Goal: Task Accomplishment & Management: Use online tool/utility

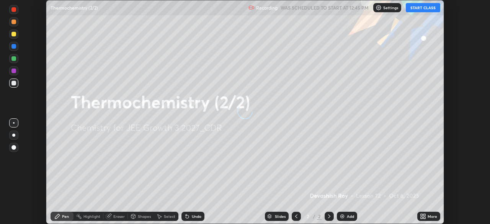
scroll to position [224, 489]
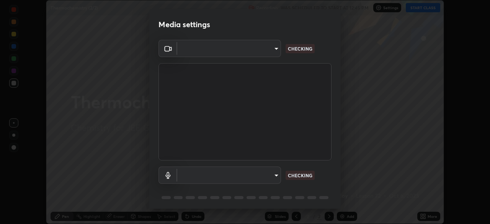
type input "f7d245abf0684c24fcfca86869c925f05e5e90ab47e824b3f573f0e27bb25b40"
click at [273, 179] on body "Erase all Thermochemistry (2/2) Recording WAS SCHEDULED TO START AT 12:45 PM Se…" at bounding box center [245, 112] width 490 height 224
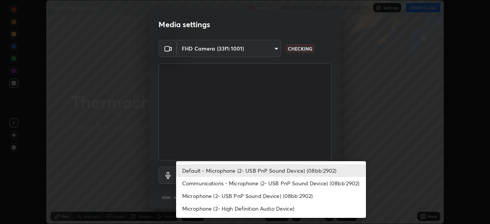
click at [275, 181] on li "Communications - Microphone (2- USB PnP Sound Device) (08bb:2902)" at bounding box center [271, 183] width 190 height 13
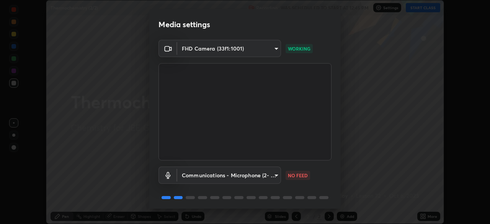
click at [261, 176] on body "Erase all Thermochemistry (2/2) Recording WAS SCHEDULED TO START AT 12:45 PM Se…" at bounding box center [245, 112] width 490 height 224
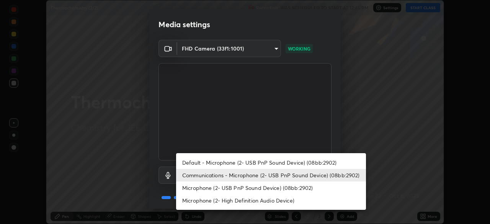
click at [272, 162] on li "Default - Microphone (2- USB PnP Sound Device) (08bb:2902)" at bounding box center [271, 162] width 190 height 13
type input "default"
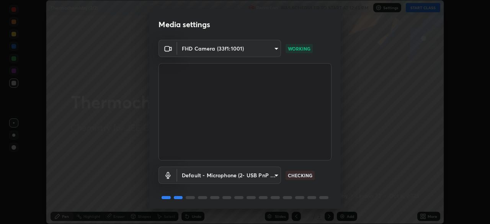
scroll to position [27, 0]
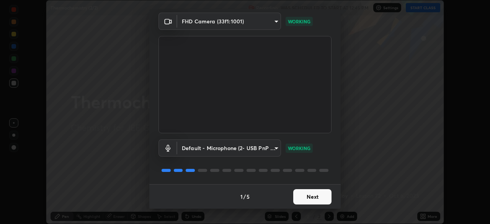
click at [308, 189] on button "Next" at bounding box center [312, 196] width 38 height 15
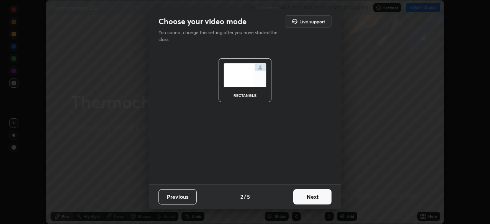
scroll to position [0, 0]
click at [308, 194] on button "Next" at bounding box center [312, 196] width 38 height 15
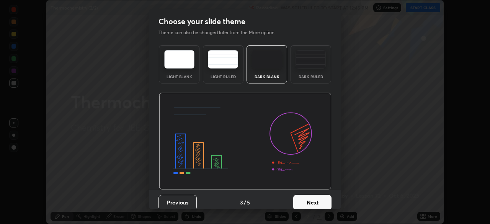
click at [311, 196] on button "Next" at bounding box center [312, 202] width 38 height 15
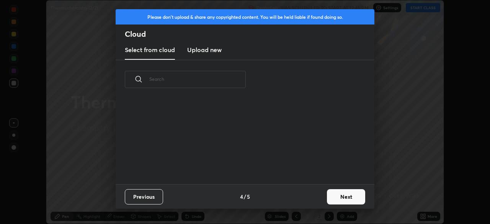
click at [309, 195] on div "Previous 4 / 5 Next" at bounding box center [245, 196] width 259 height 24
click at [309, 193] on div "Previous 4 / 5 Next" at bounding box center [245, 196] width 259 height 24
click at [338, 193] on button "Next" at bounding box center [346, 196] width 38 height 15
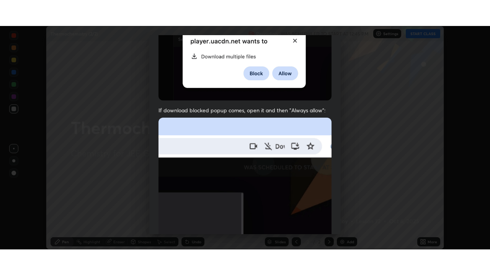
scroll to position [183, 0]
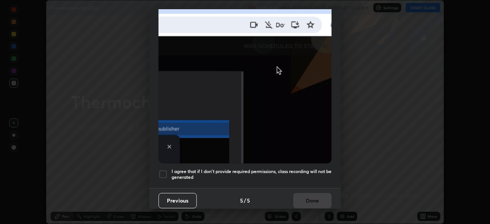
click at [215, 168] on h5 "I agree that if I don't provide required permissions, class recording will not …" at bounding box center [251, 174] width 160 height 12
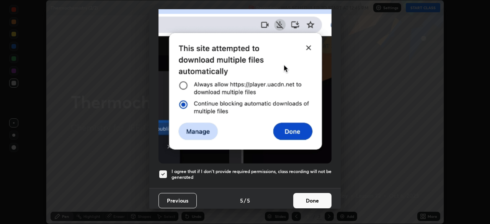
click at [303, 195] on button "Done" at bounding box center [312, 200] width 38 height 15
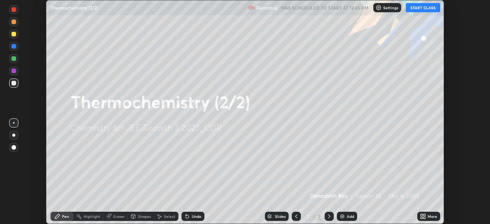
click at [420, 11] on button "START CLASS" at bounding box center [422, 7] width 34 height 9
click at [426, 216] on div "More" at bounding box center [428, 216] width 23 height 9
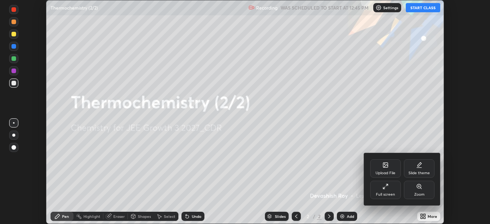
click at [386, 189] on div "Full screen" at bounding box center [385, 190] width 31 height 18
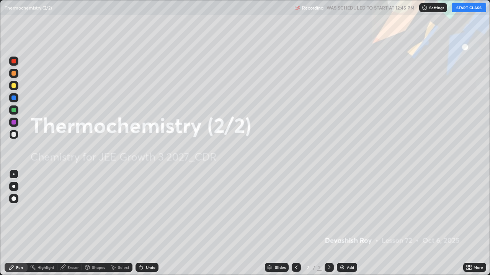
scroll to position [275, 490]
click at [355, 223] on div "Add" at bounding box center [347, 267] width 20 height 9
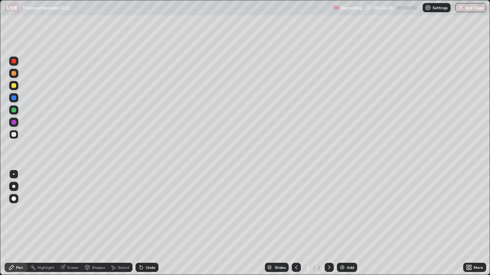
click at [124, 223] on div "Select" at bounding box center [123, 268] width 11 height 4
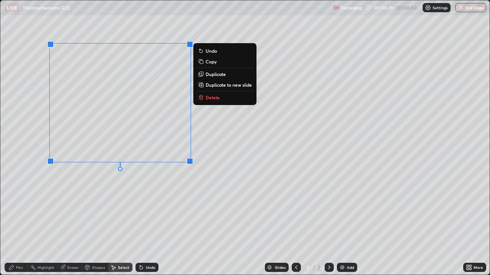
click at [216, 99] on p "Delete" at bounding box center [212, 97] width 14 height 6
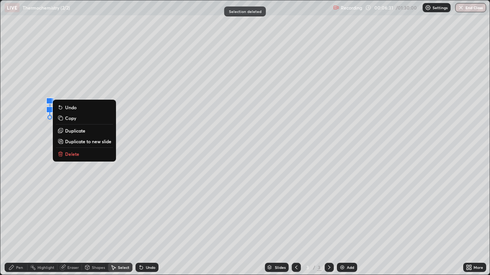
click at [76, 151] on button "Delete" at bounding box center [84, 154] width 57 height 9
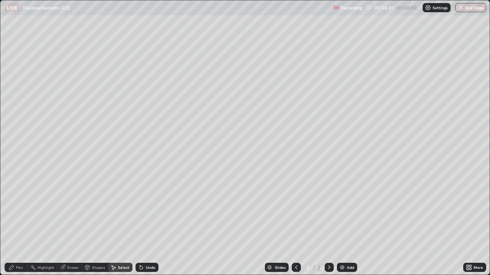
click at [20, 223] on div "Pen" at bounding box center [19, 268] width 7 height 4
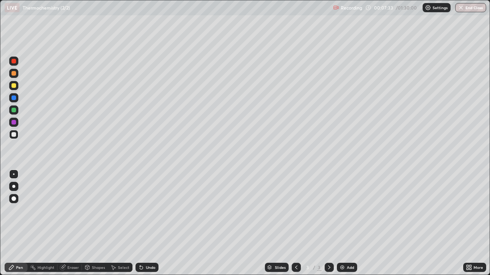
click at [14, 86] on div at bounding box center [13, 85] width 5 height 5
click at [11, 75] on div at bounding box center [13, 73] width 5 height 5
click at [15, 132] on div at bounding box center [13, 134] width 9 height 9
click at [150, 223] on div "Undo" at bounding box center [151, 268] width 10 height 4
click at [148, 223] on div "Undo" at bounding box center [151, 268] width 10 height 4
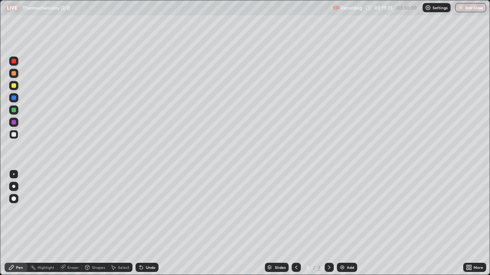
click at [148, 223] on div "Undo" at bounding box center [151, 268] width 10 height 4
click at [147, 223] on div "Undo" at bounding box center [146, 267] width 23 height 9
click at [147, 223] on div "Undo" at bounding box center [151, 268] width 10 height 4
click at [147, 223] on div "Undo" at bounding box center [146, 267] width 23 height 9
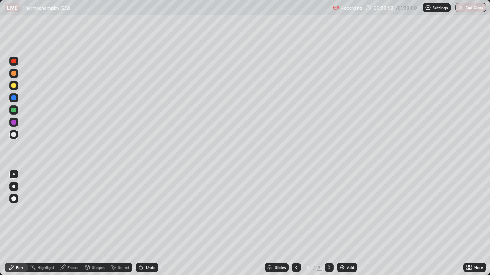
click at [150, 223] on div "Undo" at bounding box center [151, 268] width 10 height 4
click at [151, 223] on div "Undo" at bounding box center [146, 267] width 23 height 9
click at [154, 223] on div "Undo" at bounding box center [151, 268] width 10 height 4
click at [151, 223] on div "Undo" at bounding box center [151, 268] width 10 height 4
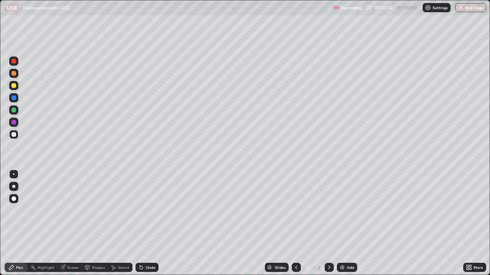
click at [151, 223] on div "Undo" at bounding box center [151, 268] width 10 height 4
click at [152, 223] on div "Undo" at bounding box center [146, 267] width 23 height 9
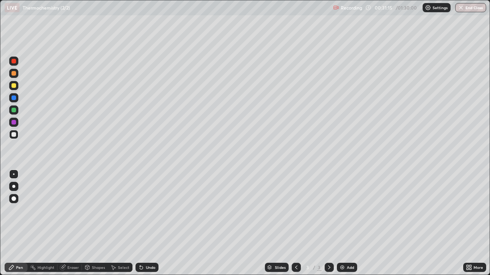
click at [151, 223] on div "Undo" at bounding box center [146, 267] width 23 height 9
click at [150, 223] on div "Undo" at bounding box center [146, 267] width 23 height 9
click at [151, 223] on div "Undo" at bounding box center [146, 267] width 23 height 9
click at [150, 223] on div "Undo" at bounding box center [146, 267] width 23 height 9
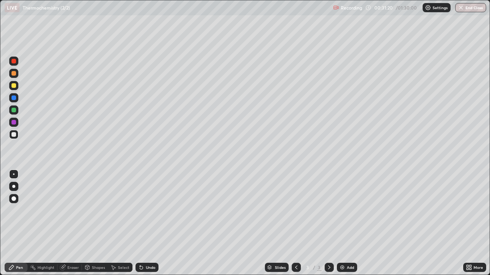
click at [349, 223] on div "Add" at bounding box center [350, 268] width 7 height 4
click at [14, 88] on div at bounding box center [13, 85] width 9 height 9
click at [95, 223] on div "Shapes" at bounding box center [98, 268] width 13 height 4
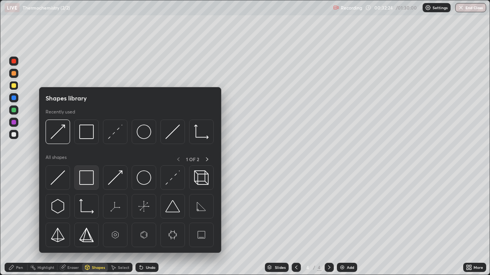
click at [85, 183] on img at bounding box center [86, 178] width 15 height 15
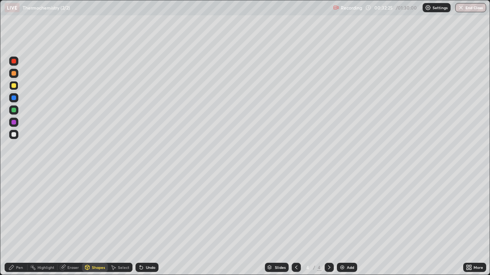
click at [15, 138] on div at bounding box center [13, 134] width 9 height 9
click at [97, 223] on div "Shapes" at bounding box center [98, 268] width 13 height 4
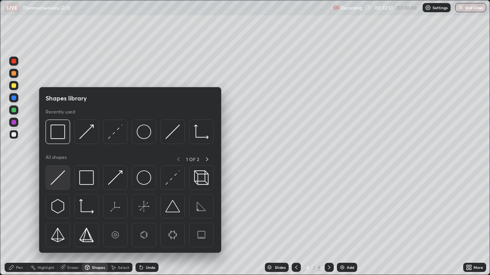
click at [64, 183] on img at bounding box center [57, 178] width 15 height 15
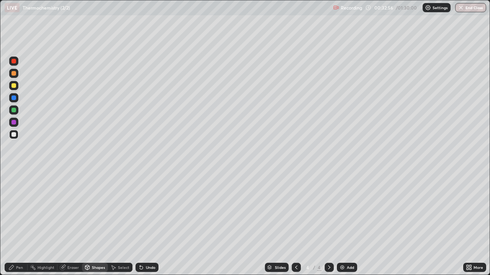
click at [149, 223] on div "Undo" at bounding box center [146, 267] width 23 height 9
click at [148, 223] on div "Undo" at bounding box center [151, 268] width 10 height 4
click at [20, 223] on div "Pen" at bounding box center [19, 268] width 7 height 4
click at [146, 223] on div "Undo" at bounding box center [146, 267] width 23 height 9
click at [149, 223] on div "Undo" at bounding box center [151, 268] width 10 height 4
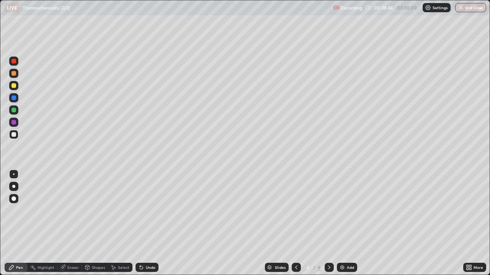
click at [146, 223] on div "Undo" at bounding box center [151, 268] width 10 height 4
click at [150, 223] on div "Undo" at bounding box center [151, 268] width 10 height 4
click at [150, 223] on div "Undo" at bounding box center [146, 267] width 23 height 9
click at [149, 223] on div "Undo" at bounding box center [151, 268] width 10 height 4
click at [148, 223] on div "Undo" at bounding box center [151, 268] width 10 height 4
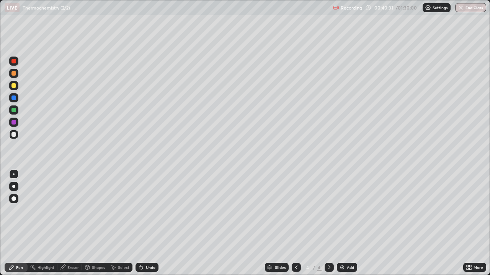
click at [147, 223] on div "Undo" at bounding box center [146, 267] width 23 height 9
click at [145, 223] on div "Undo" at bounding box center [146, 267] width 23 height 9
click at [140, 223] on icon at bounding box center [141, 268] width 3 height 3
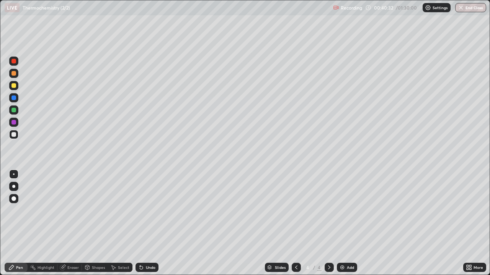
click at [142, 223] on icon at bounding box center [141, 268] width 3 height 3
click at [143, 223] on div "Undo" at bounding box center [146, 267] width 23 height 9
click at [144, 223] on div "Undo" at bounding box center [146, 267] width 23 height 9
click at [146, 223] on div "Undo" at bounding box center [151, 268] width 10 height 4
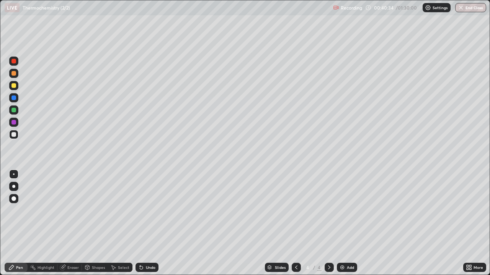
click at [147, 223] on div "Undo" at bounding box center [151, 268] width 10 height 4
click at [148, 223] on div "Undo" at bounding box center [146, 267] width 23 height 9
click at [147, 223] on div "Undo" at bounding box center [151, 268] width 10 height 4
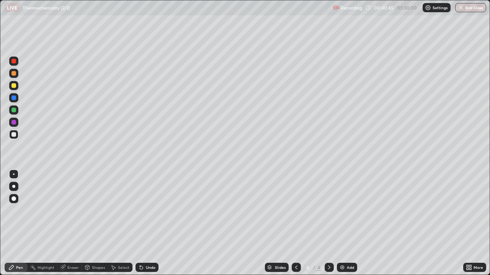
click at [97, 223] on div "Shapes" at bounding box center [98, 268] width 13 height 4
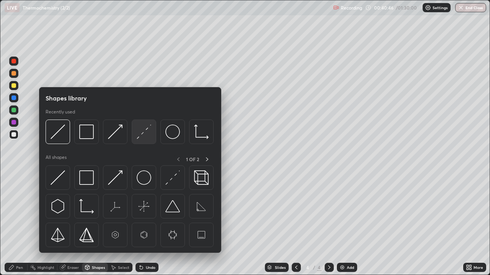
click at [139, 139] on img at bounding box center [144, 132] width 15 height 15
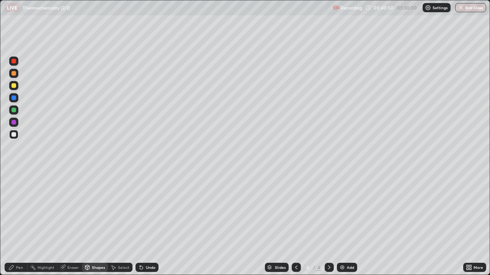
click at [22, 223] on div "Pen" at bounding box center [19, 268] width 7 height 4
click at [140, 223] on icon at bounding box center [141, 268] width 3 height 3
click at [143, 223] on div "Undo" at bounding box center [146, 267] width 23 height 9
click at [95, 223] on div "Shapes" at bounding box center [98, 268] width 13 height 4
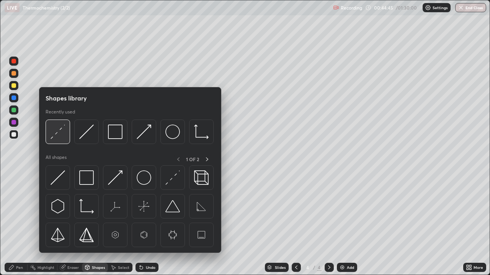
click at [60, 139] on img at bounding box center [57, 132] width 15 height 15
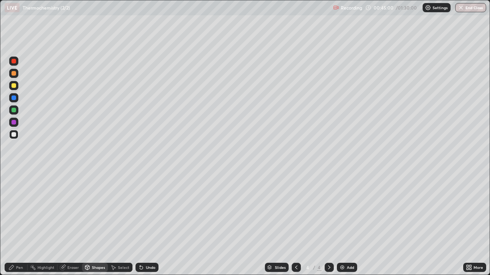
click at [18, 223] on div "Pen" at bounding box center [16, 267] width 23 height 9
click at [13, 218] on div at bounding box center [14, 214] width 12 height 92
click at [140, 223] on icon at bounding box center [141, 268] width 3 height 3
click at [144, 223] on div "Undo" at bounding box center [146, 267] width 23 height 9
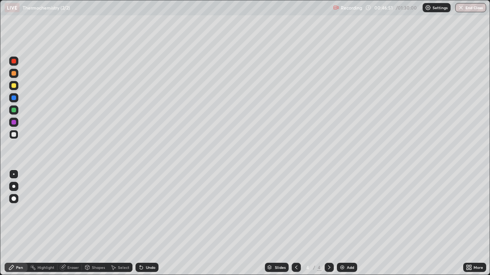
click at [144, 223] on div "Undo" at bounding box center [146, 267] width 23 height 9
click at [145, 223] on div "Undo" at bounding box center [146, 267] width 23 height 9
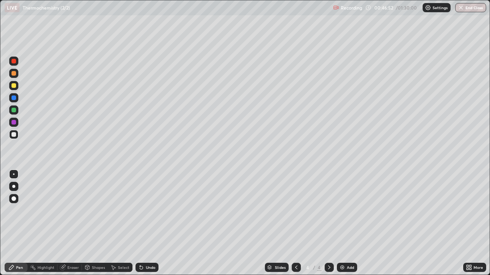
click at [145, 223] on div "Undo" at bounding box center [146, 267] width 23 height 9
click at [144, 223] on div "Undo" at bounding box center [146, 267] width 23 height 9
click at [345, 223] on div "Add" at bounding box center [347, 267] width 20 height 9
click at [295, 223] on icon at bounding box center [296, 268] width 6 height 6
click at [328, 223] on icon at bounding box center [329, 268] width 6 height 6
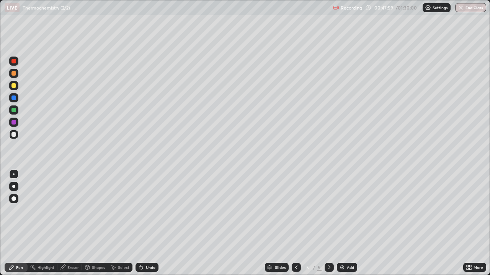
click at [295, 223] on icon at bounding box center [296, 268] width 6 height 6
click at [327, 223] on icon at bounding box center [329, 268] width 6 height 6
click at [119, 223] on div "Select" at bounding box center [120, 267] width 24 height 9
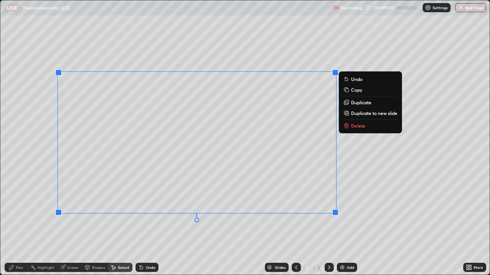
click at [360, 128] on p "Delete" at bounding box center [358, 126] width 14 height 6
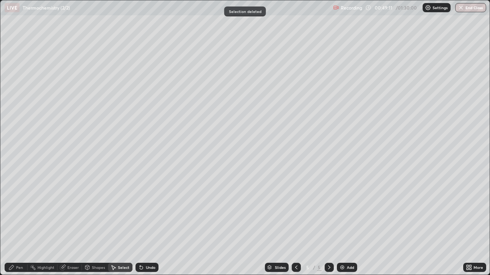
click at [23, 223] on div "Pen" at bounding box center [19, 268] width 7 height 4
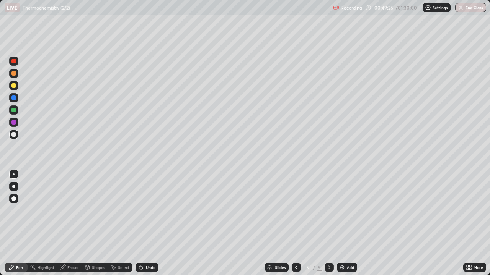
click at [291, 223] on div at bounding box center [295, 267] width 9 height 9
click at [119, 223] on div "Select" at bounding box center [123, 268] width 11 height 4
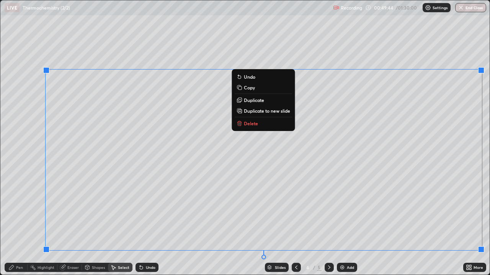
click at [272, 110] on p "Duplicate to new slide" at bounding box center [267, 111] width 46 height 6
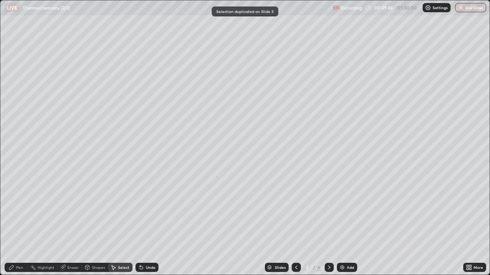
click at [117, 223] on div "Select" at bounding box center [120, 267] width 24 height 9
click at [95, 223] on div "Shapes" at bounding box center [98, 268] width 13 height 4
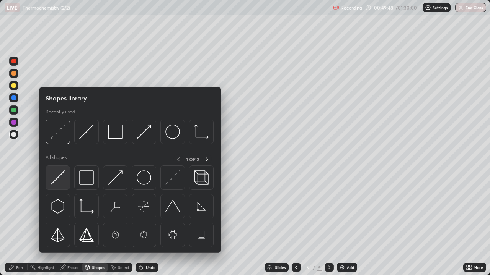
click at [60, 182] on img at bounding box center [57, 178] width 15 height 15
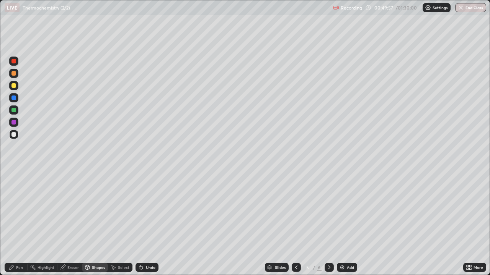
click at [21, 223] on div "Pen" at bounding box center [19, 268] width 7 height 4
click at [295, 223] on icon at bounding box center [296, 268] width 6 height 6
click at [329, 223] on icon at bounding box center [329, 268] width 6 height 6
click at [73, 223] on div "Eraser" at bounding box center [72, 268] width 11 height 4
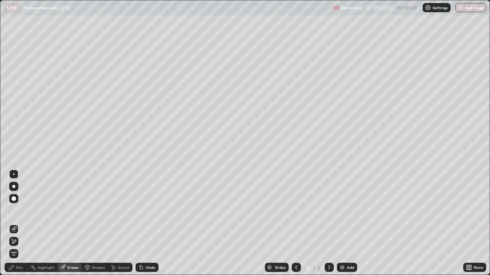
click at [100, 223] on div "Shapes" at bounding box center [98, 268] width 13 height 4
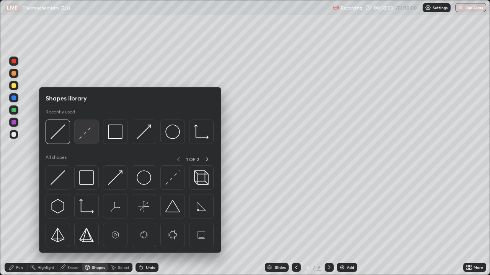
click at [87, 133] on img at bounding box center [86, 132] width 15 height 15
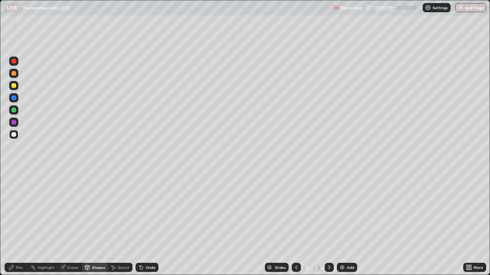
click at [23, 223] on div "Pen" at bounding box center [19, 268] width 7 height 4
click at [299, 223] on div at bounding box center [295, 267] width 9 height 9
click at [329, 223] on icon at bounding box center [329, 268] width 6 height 6
click at [45, 223] on div "Highlight" at bounding box center [45, 268] width 17 height 4
click at [24, 223] on div "Pen" at bounding box center [16, 267] width 23 height 9
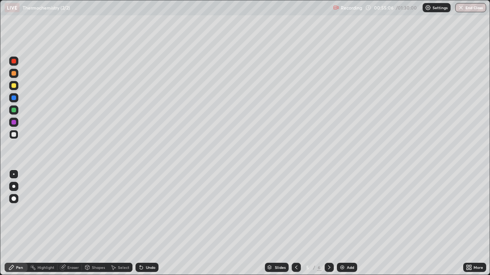
click at [43, 223] on div "Highlight" at bounding box center [43, 267] width 30 height 9
click at [22, 223] on div "Pen" at bounding box center [16, 267] width 23 height 9
click at [152, 223] on div "Undo" at bounding box center [146, 267] width 23 height 9
click at [152, 223] on div "Undo" at bounding box center [151, 268] width 10 height 4
click at [14, 111] on div at bounding box center [13, 110] width 5 height 5
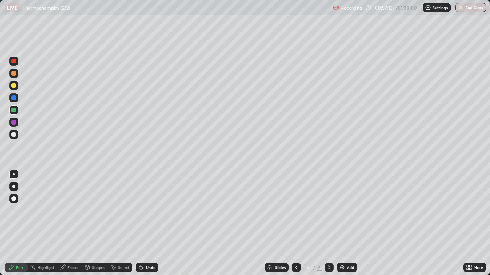
click at [17, 136] on div at bounding box center [13, 134] width 9 height 9
click at [328, 223] on icon at bounding box center [329, 268] width 6 height 6
click at [95, 223] on div "Shapes" at bounding box center [98, 268] width 13 height 4
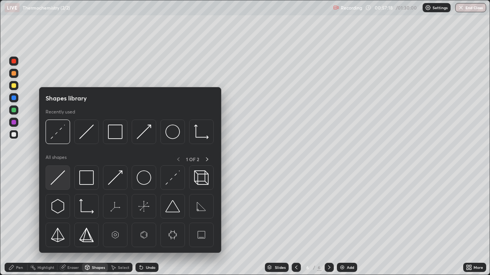
click at [58, 178] on img at bounding box center [57, 178] width 15 height 15
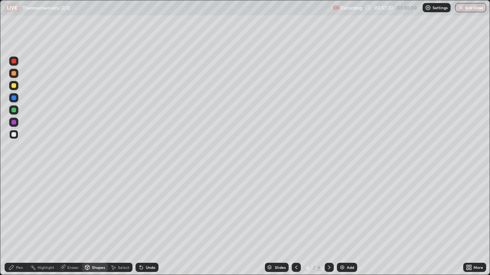
click at [148, 223] on div "Undo" at bounding box center [151, 268] width 10 height 4
click at [18, 223] on div "Pen" at bounding box center [19, 268] width 7 height 4
click at [93, 223] on div "Shapes" at bounding box center [98, 268] width 13 height 4
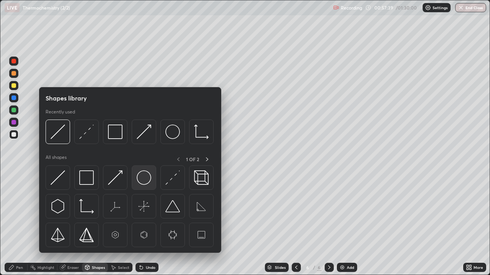
click at [142, 177] on img at bounding box center [144, 178] width 15 height 15
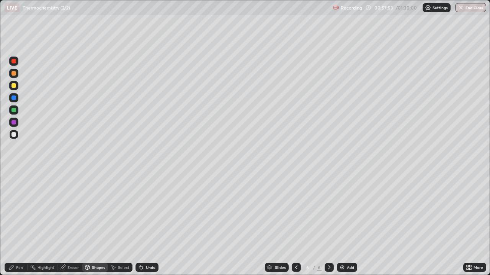
click at [146, 223] on div "Undo" at bounding box center [146, 267] width 23 height 9
click at [147, 223] on div "Undo" at bounding box center [151, 268] width 10 height 4
click at [15, 111] on div at bounding box center [13, 110] width 5 height 5
click at [144, 223] on div "Undo" at bounding box center [146, 267] width 23 height 9
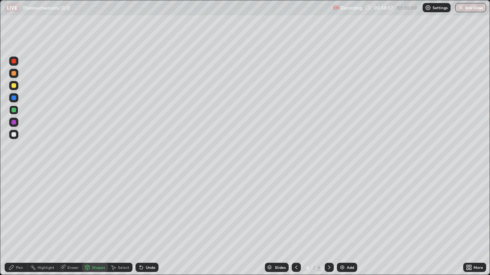
click at [22, 223] on div "Pen" at bounding box center [19, 268] width 7 height 4
click at [15, 122] on div at bounding box center [13, 122] width 5 height 5
click at [97, 223] on div "Shapes" at bounding box center [98, 268] width 13 height 4
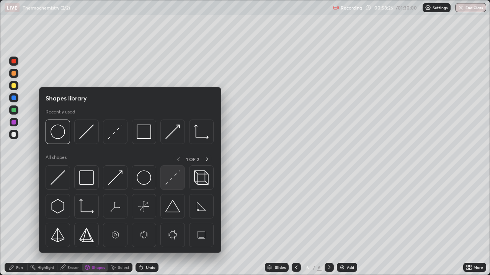
click at [169, 181] on img at bounding box center [172, 178] width 15 height 15
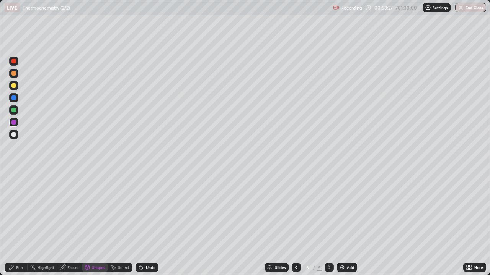
click at [17, 223] on div "Pen" at bounding box center [19, 268] width 7 height 4
click at [16, 202] on div at bounding box center [13, 198] width 9 height 9
click at [96, 223] on div "Shapes" at bounding box center [98, 268] width 13 height 4
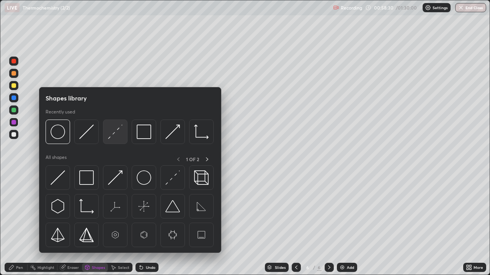
click at [105, 137] on div at bounding box center [115, 132] width 24 height 24
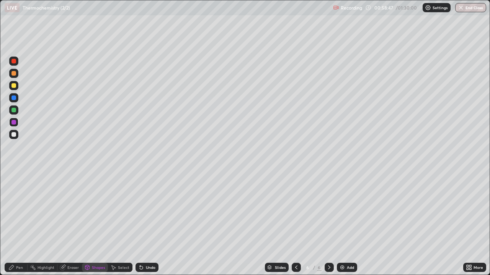
click at [15, 112] on div at bounding box center [13, 110] width 5 height 5
click at [15, 88] on div at bounding box center [13, 85] width 5 height 5
click at [13, 75] on div at bounding box center [13, 73] width 5 height 5
click at [146, 223] on div "Undo" at bounding box center [151, 268] width 10 height 4
click at [16, 223] on div "Pen" at bounding box center [19, 268] width 7 height 4
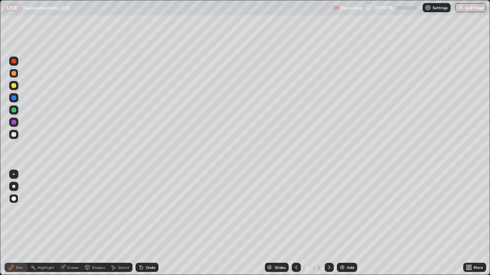
click at [10, 98] on div at bounding box center [13, 97] width 9 height 9
click at [148, 223] on div "Undo" at bounding box center [151, 268] width 10 height 4
click at [15, 137] on div at bounding box center [13, 134] width 5 height 5
click at [14, 174] on div at bounding box center [14, 175] width 2 height 2
click at [293, 223] on icon at bounding box center [296, 268] width 6 height 6
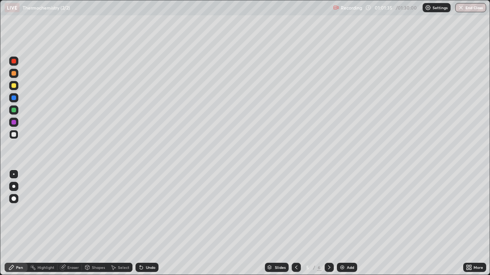
click at [14, 112] on div at bounding box center [13, 110] width 5 height 5
click at [16, 135] on div at bounding box center [13, 134] width 9 height 9
click at [329, 223] on icon at bounding box center [329, 268] width 6 height 6
click at [296, 223] on icon at bounding box center [296, 268] width 2 height 4
click at [147, 223] on div "Undo" at bounding box center [151, 268] width 10 height 4
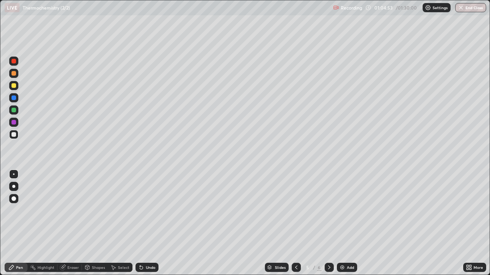
click at [92, 223] on div "Shapes" at bounding box center [98, 268] width 13 height 4
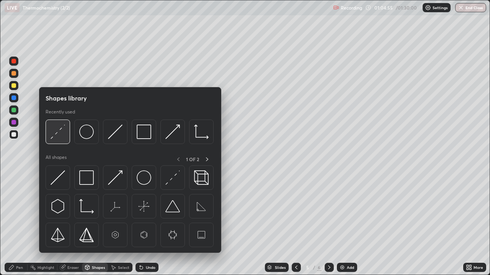
click at [60, 140] on div at bounding box center [58, 132] width 24 height 24
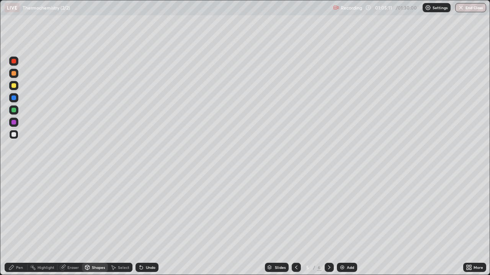
click at [16, 223] on div "Pen" at bounding box center [19, 268] width 7 height 4
click at [328, 223] on icon at bounding box center [329, 268] width 6 height 6
click at [344, 223] on div "Add" at bounding box center [347, 267] width 20 height 9
click at [96, 223] on div "Shapes" at bounding box center [98, 268] width 13 height 4
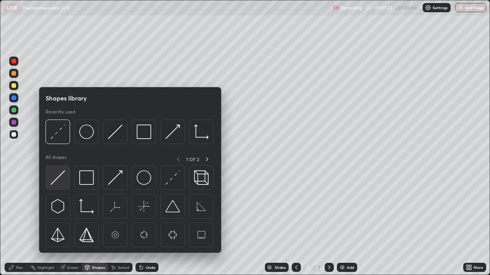
click at [63, 179] on img at bounding box center [57, 178] width 15 height 15
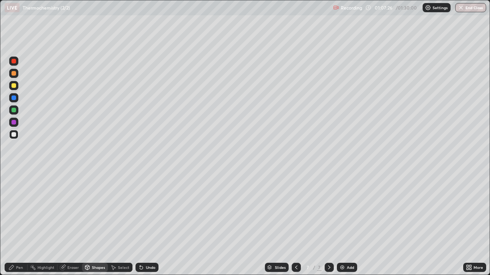
click at [150, 223] on div "Undo" at bounding box center [151, 268] width 10 height 4
click at [94, 223] on div "Shapes" at bounding box center [98, 268] width 13 height 4
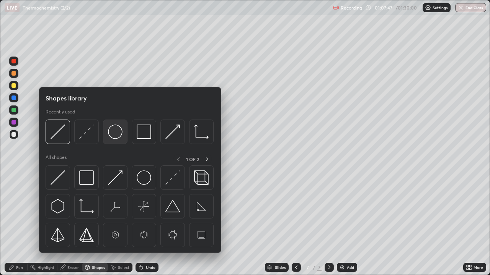
click at [118, 139] on div at bounding box center [115, 132] width 24 height 24
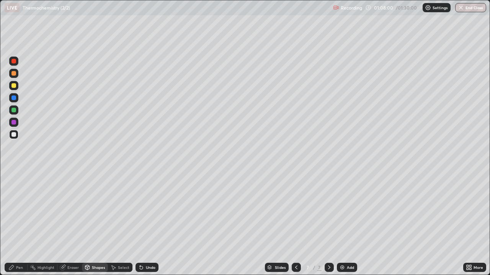
click at [150, 223] on div "Undo" at bounding box center [151, 268] width 10 height 4
click at [13, 126] on div at bounding box center [13, 122] width 9 height 9
click at [149, 223] on div "Undo" at bounding box center [151, 268] width 10 height 4
click at [15, 223] on div "Pen" at bounding box center [16, 267] width 23 height 9
click at [147, 223] on div "Undo" at bounding box center [151, 268] width 10 height 4
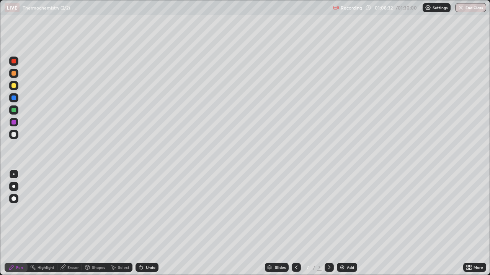
click at [15, 108] on div at bounding box center [13, 110] width 5 height 5
click at [94, 223] on div "Shapes" at bounding box center [98, 268] width 13 height 4
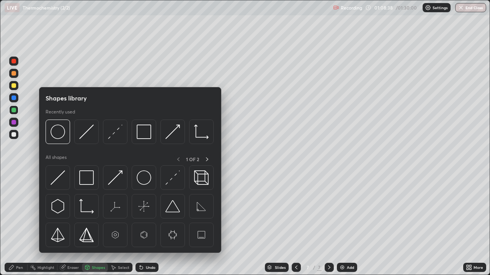
click at [13, 223] on icon at bounding box center [11, 268] width 6 height 6
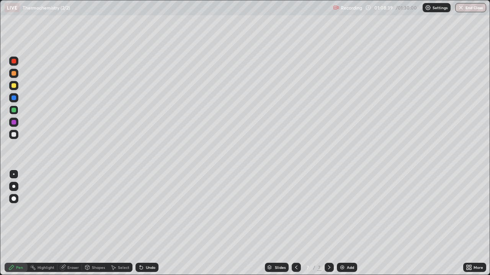
click at [13, 174] on div at bounding box center [14, 175] width 2 height 2
click at [15, 199] on div at bounding box center [13, 199] width 5 height 5
click at [96, 223] on div "Shapes" at bounding box center [98, 268] width 13 height 4
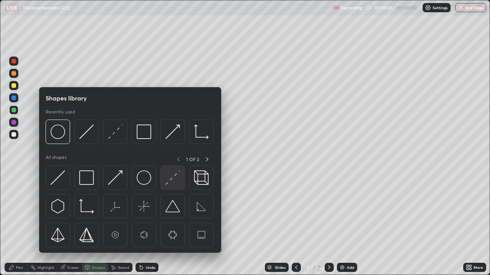
click at [170, 182] on img at bounding box center [172, 178] width 15 height 15
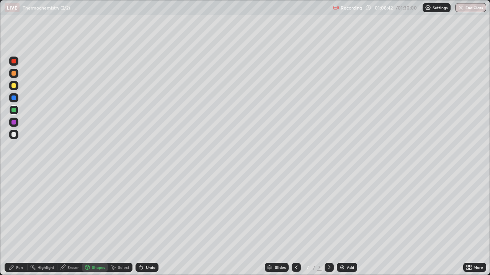
click at [13, 88] on div at bounding box center [13, 85] width 5 height 5
click at [13, 123] on div at bounding box center [13, 122] width 5 height 5
click at [19, 223] on div "Pen" at bounding box center [16, 267] width 23 height 9
click at [44, 223] on div "Highlight" at bounding box center [45, 268] width 17 height 4
click at [13, 223] on icon at bounding box center [11, 267] width 5 height 5
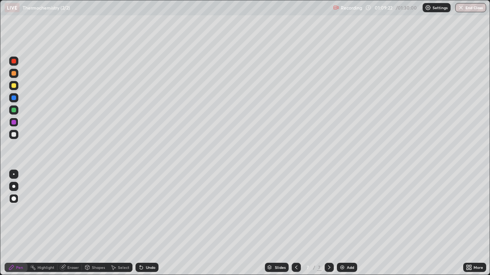
click at [15, 88] on div at bounding box center [13, 85] width 9 height 9
click at [15, 114] on div at bounding box center [13, 110] width 9 height 9
click at [14, 98] on div at bounding box center [13, 98] width 5 height 5
click at [12, 77] on div at bounding box center [13, 73] width 9 height 9
click at [295, 223] on icon at bounding box center [296, 268] width 6 height 6
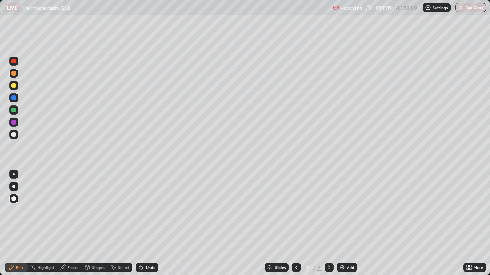
click at [328, 223] on icon at bounding box center [329, 268] width 6 height 6
click at [299, 223] on div at bounding box center [295, 267] width 9 height 9
click at [295, 223] on icon at bounding box center [296, 268] width 2 height 4
click at [15, 136] on div at bounding box center [13, 134] width 5 height 5
click at [151, 223] on div "Undo" at bounding box center [151, 268] width 10 height 4
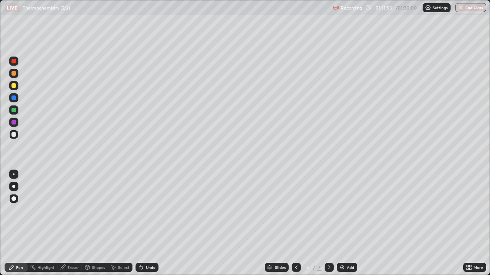
click at [14, 174] on div at bounding box center [14, 175] width 2 height 2
click at [296, 223] on icon at bounding box center [296, 268] width 2 height 4
click at [328, 223] on icon at bounding box center [329, 268] width 6 height 6
click at [326, 223] on icon at bounding box center [329, 268] width 6 height 6
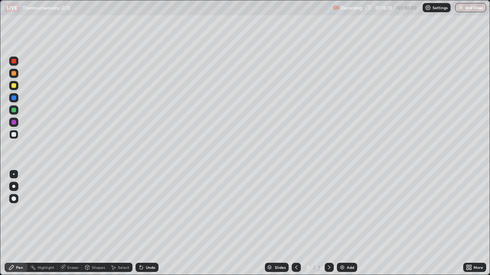
click at [295, 223] on div at bounding box center [295, 267] width 9 height 9
click at [294, 223] on icon at bounding box center [296, 268] width 6 height 6
click at [94, 223] on div "Shapes" at bounding box center [98, 268] width 13 height 4
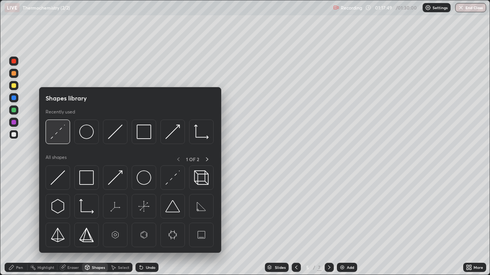
click at [60, 137] on img at bounding box center [57, 132] width 15 height 15
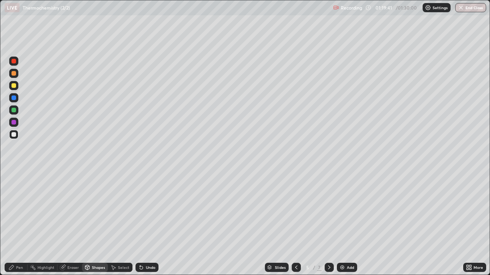
click at [331, 223] on icon at bounding box center [329, 268] width 6 height 6
click at [328, 223] on icon at bounding box center [329, 268] width 6 height 6
click at [346, 223] on div "Add" at bounding box center [347, 267] width 20 height 9
click at [295, 223] on icon at bounding box center [296, 268] width 6 height 6
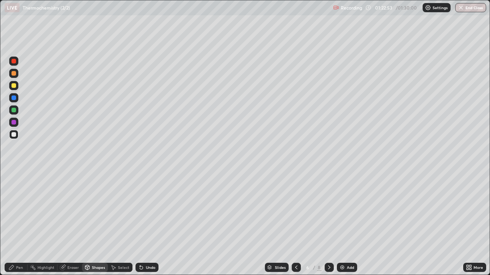
click at [295, 223] on icon at bounding box center [296, 268] width 6 height 6
click at [466, 5] on button "End Class" at bounding box center [470, 7] width 31 height 9
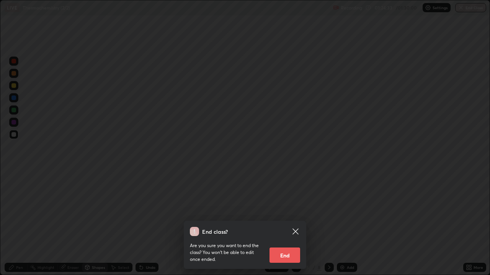
click at [298, 223] on button "End" at bounding box center [284, 255] width 31 height 15
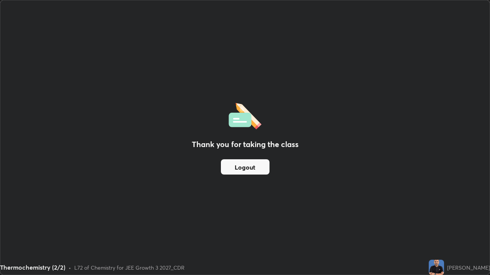
click at [254, 166] on button "Logout" at bounding box center [245, 167] width 49 height 15
